Goal: Information Seeking & Learning: Find specific fact

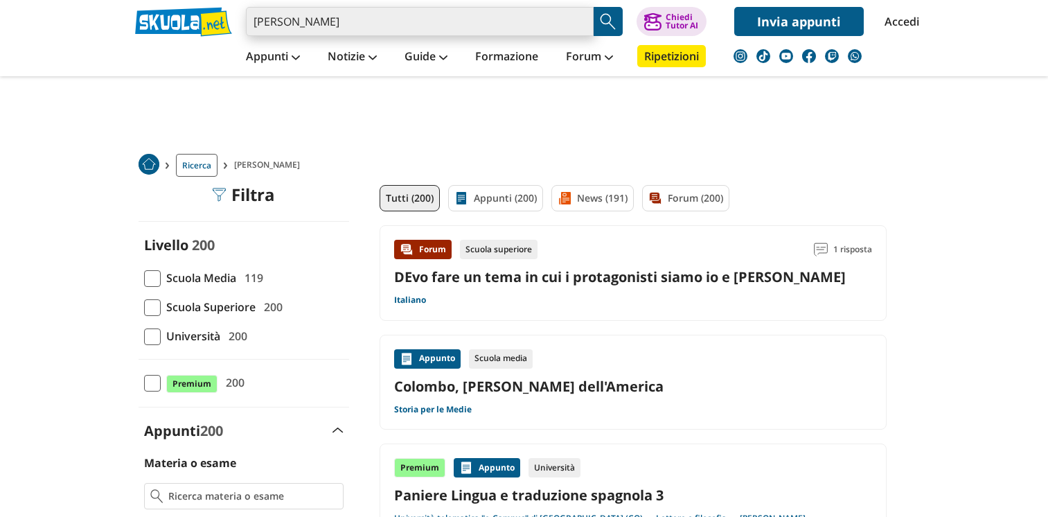
click at [360, 24] on input "[PERSON_NAME]" at bounding box center [420, 21] width 348 height 29
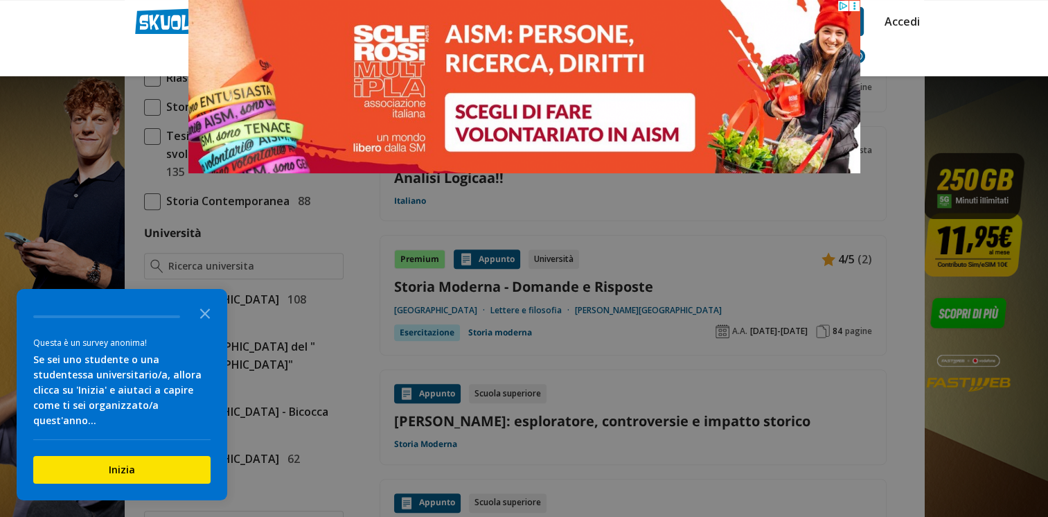
type input "[PERSON_NAME] ricerca"
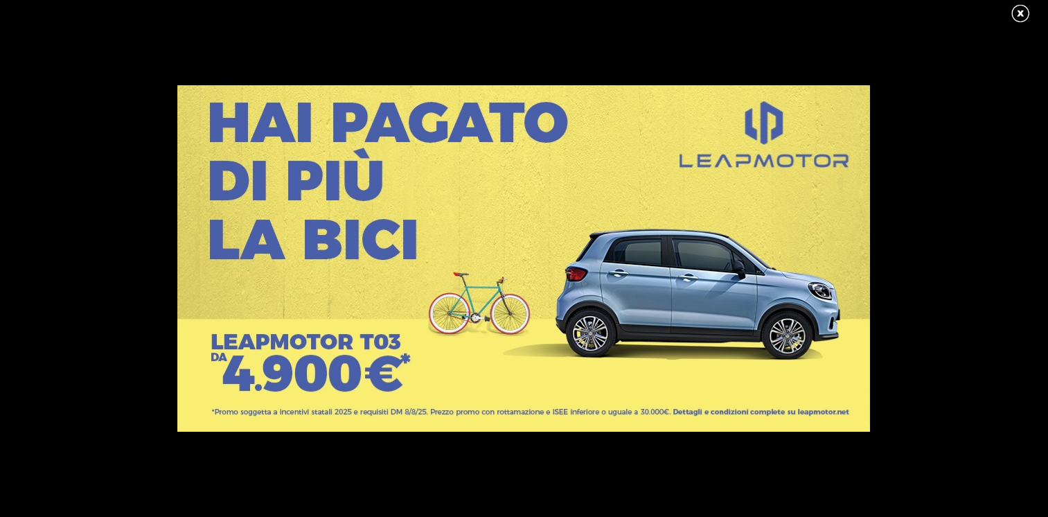
click at [1022, 10] on link at bounding box center [1027, 13] width 35 height 21
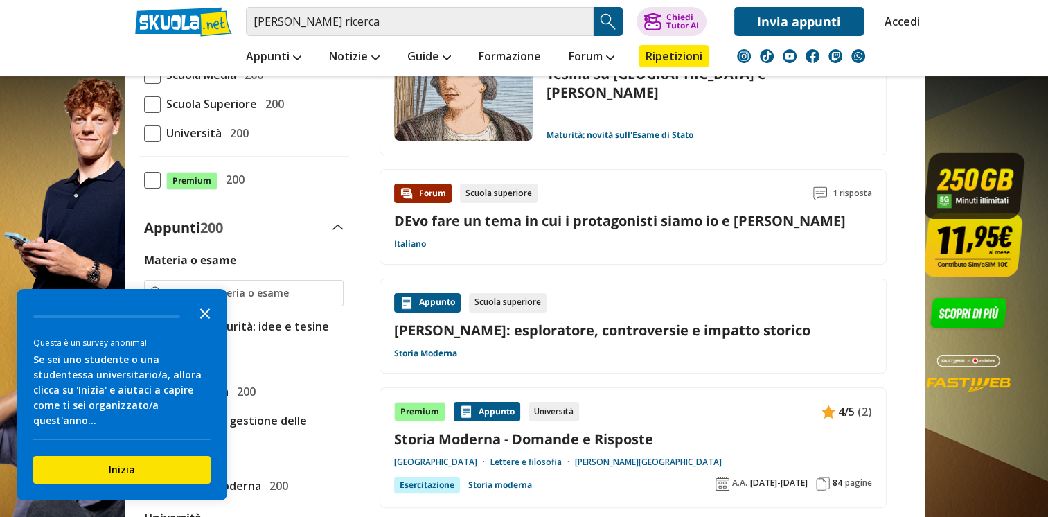
click at [205, 326] on icon "Close the survey" at bounding box center [205, 312] width 28 height 28
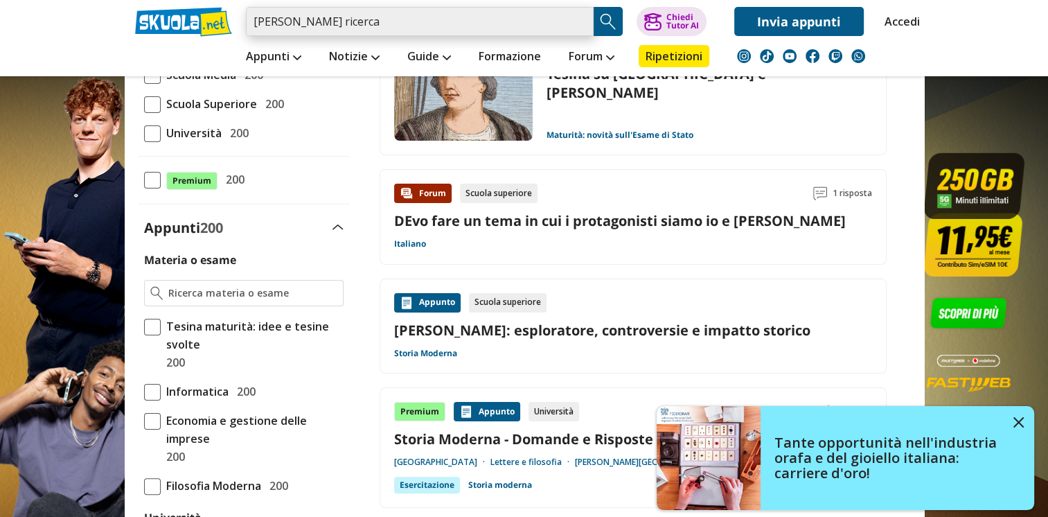
click at [402, 26] on input "[PERSON_NAME] ricerca" at bounding box center [420, 21] width 348 height 29
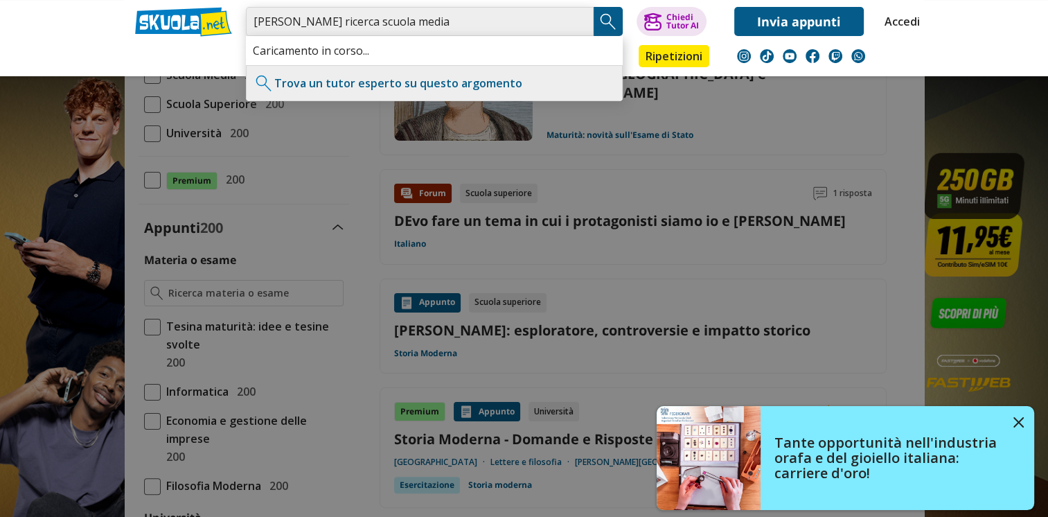
type input "cristoforo colombo ricerca scuola media"
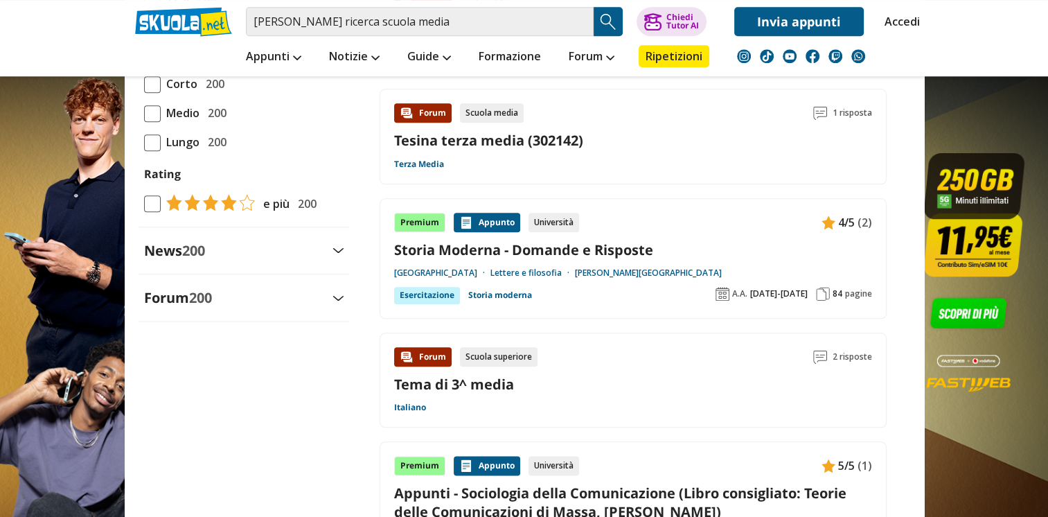
scroll to position [1570, 0]
